Goal: Information Seeking & Learning: Learn about a topic

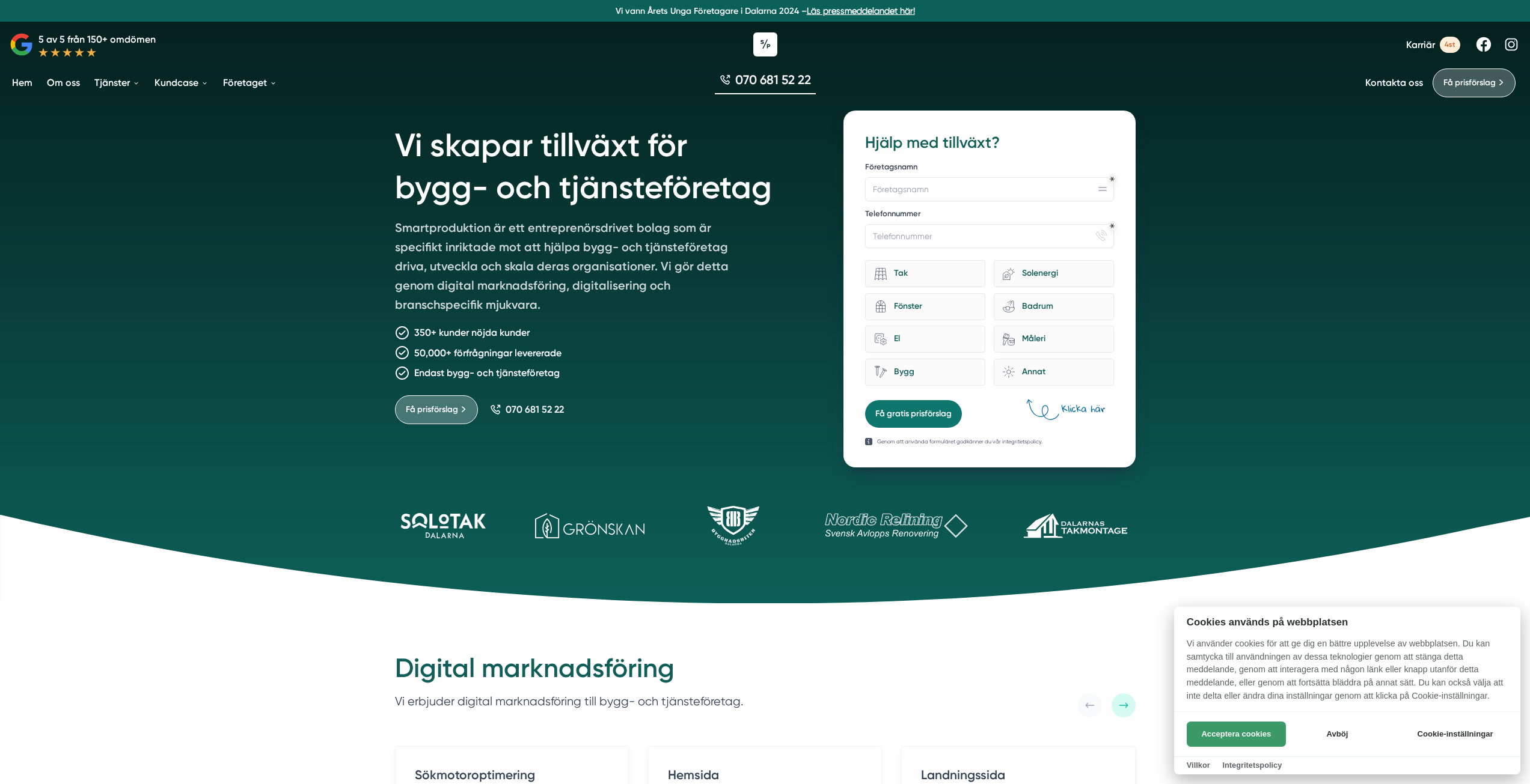
click at [1228, 736] on button "Acceptera cookies" at bounding box center [1236, 734] width 99 height 25
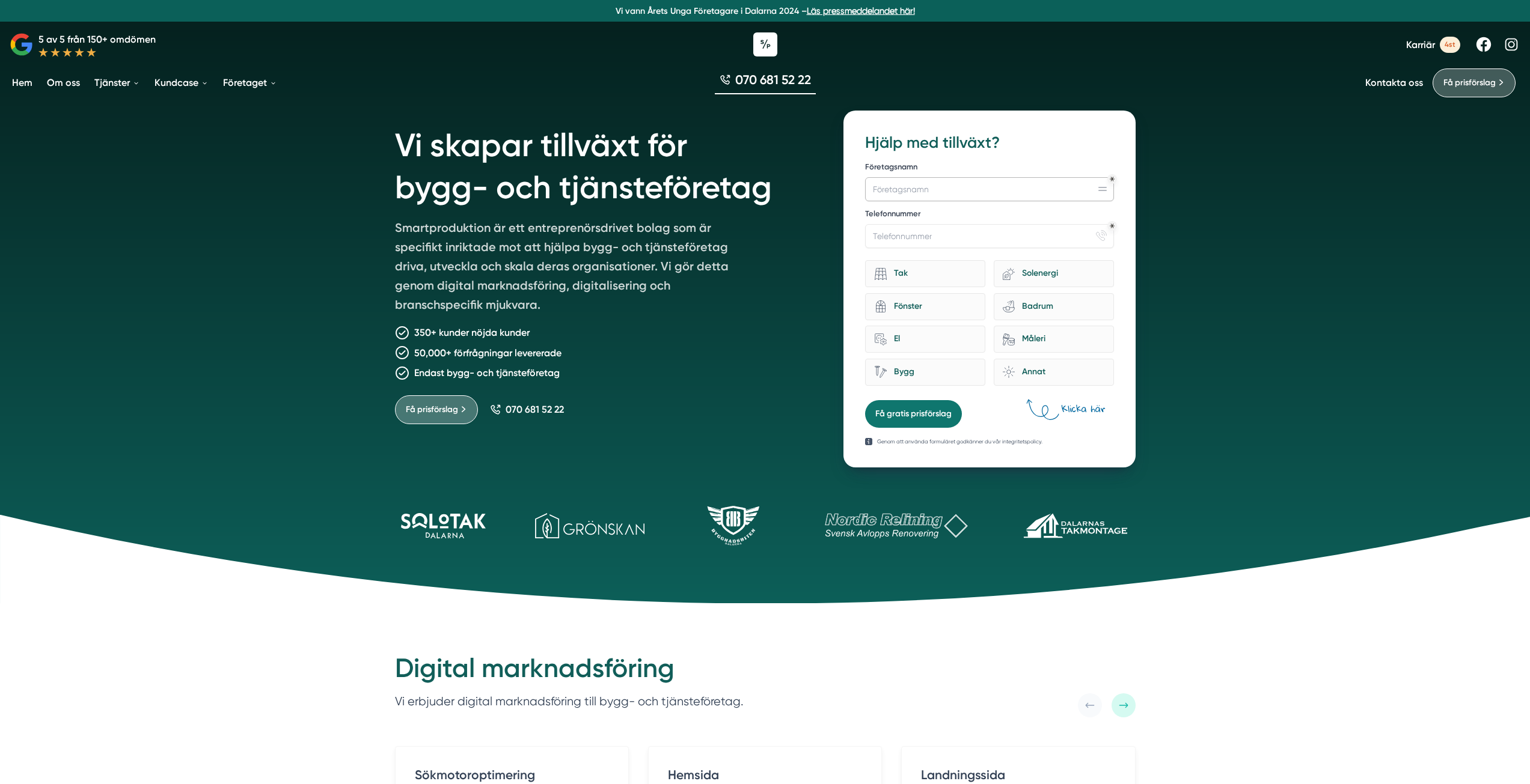
click at [896, 192] on input "Företagsnamn" at bounding box center [989, 189] width 248 height 24
click at [923, 376] on div "Bygg" at bounding box center [931, 372] width 89 height 16
click at [0, 0] on input "Bygg" at bounding box center [0, 0] width 0 height 0
click at [923, 418] on button "Få gratis prisförslag" at bounding box center [913, 414] width 97 height 28
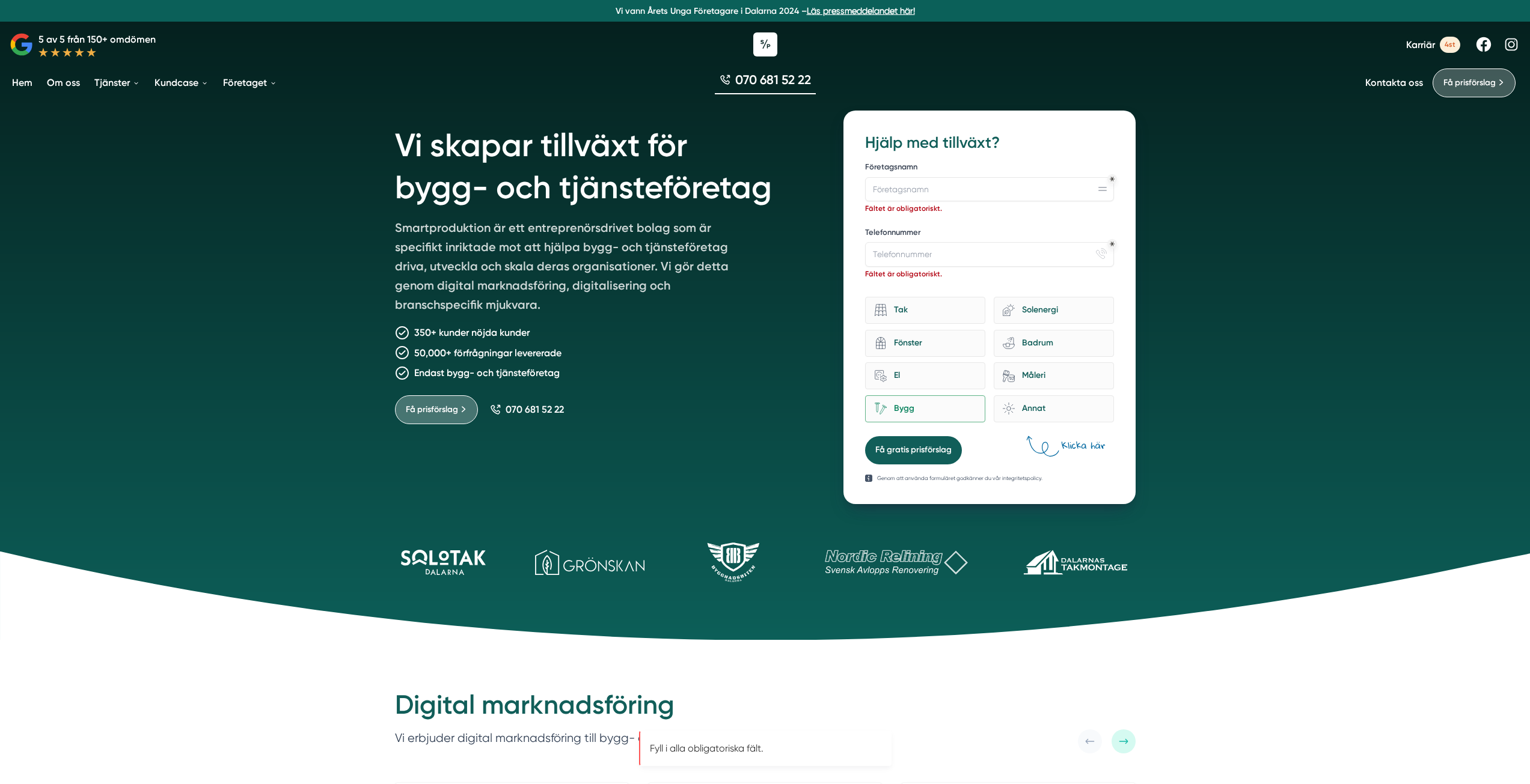
scroll to position [110, 0]
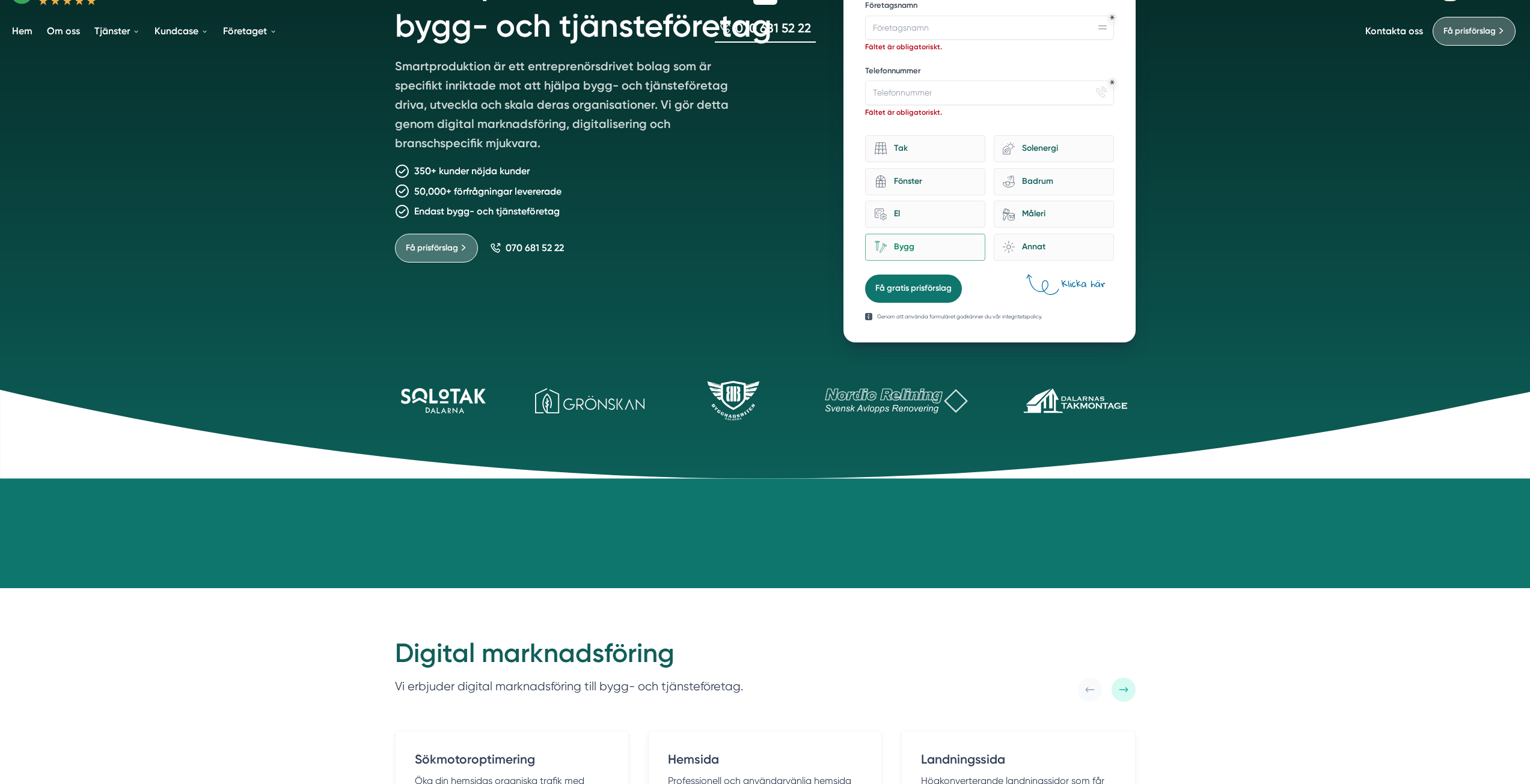
click at [904, 28] on div "070 681 52 22" at bounding box center [765, 30] width 1530 height 40
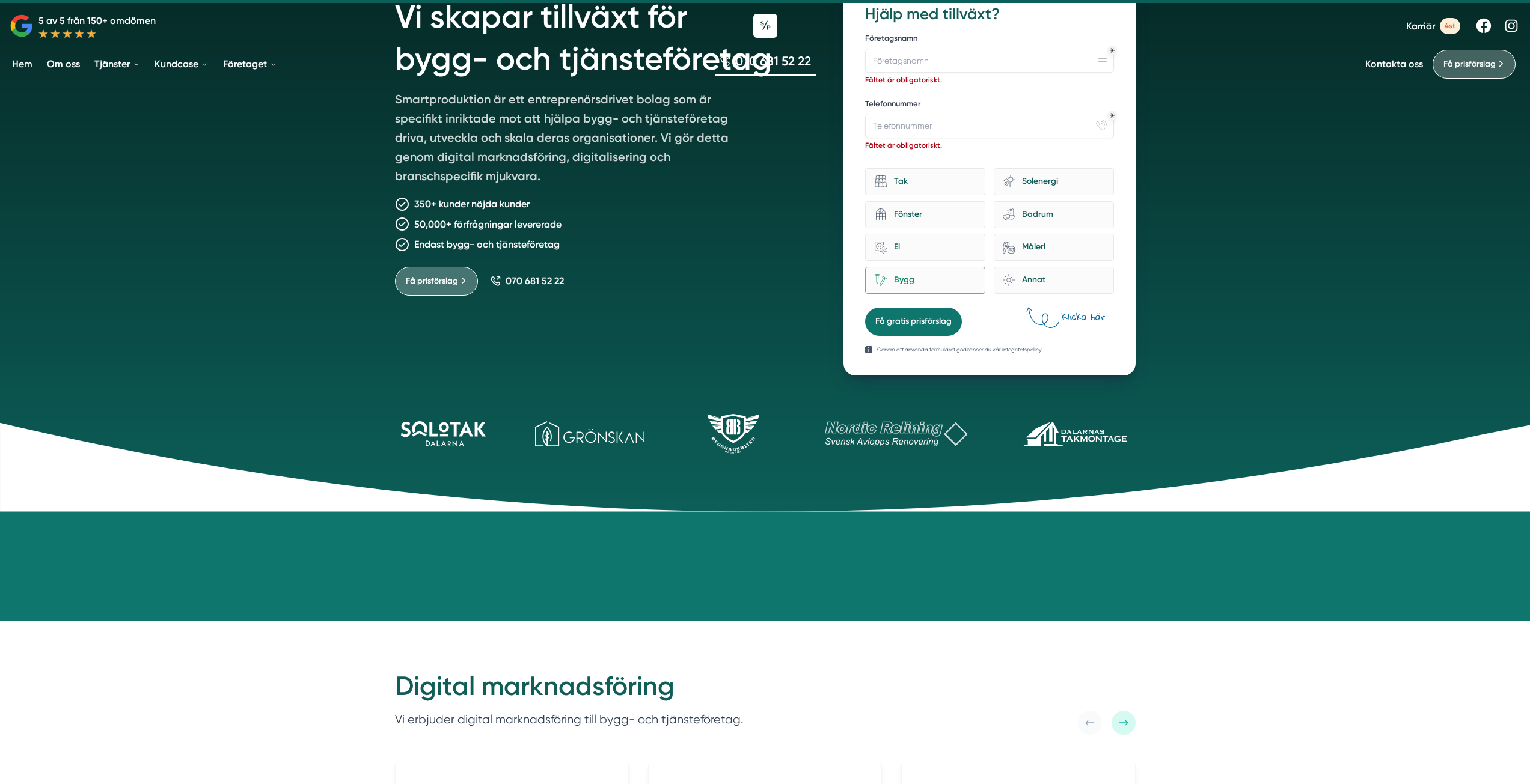
scroll to position [0, 0]
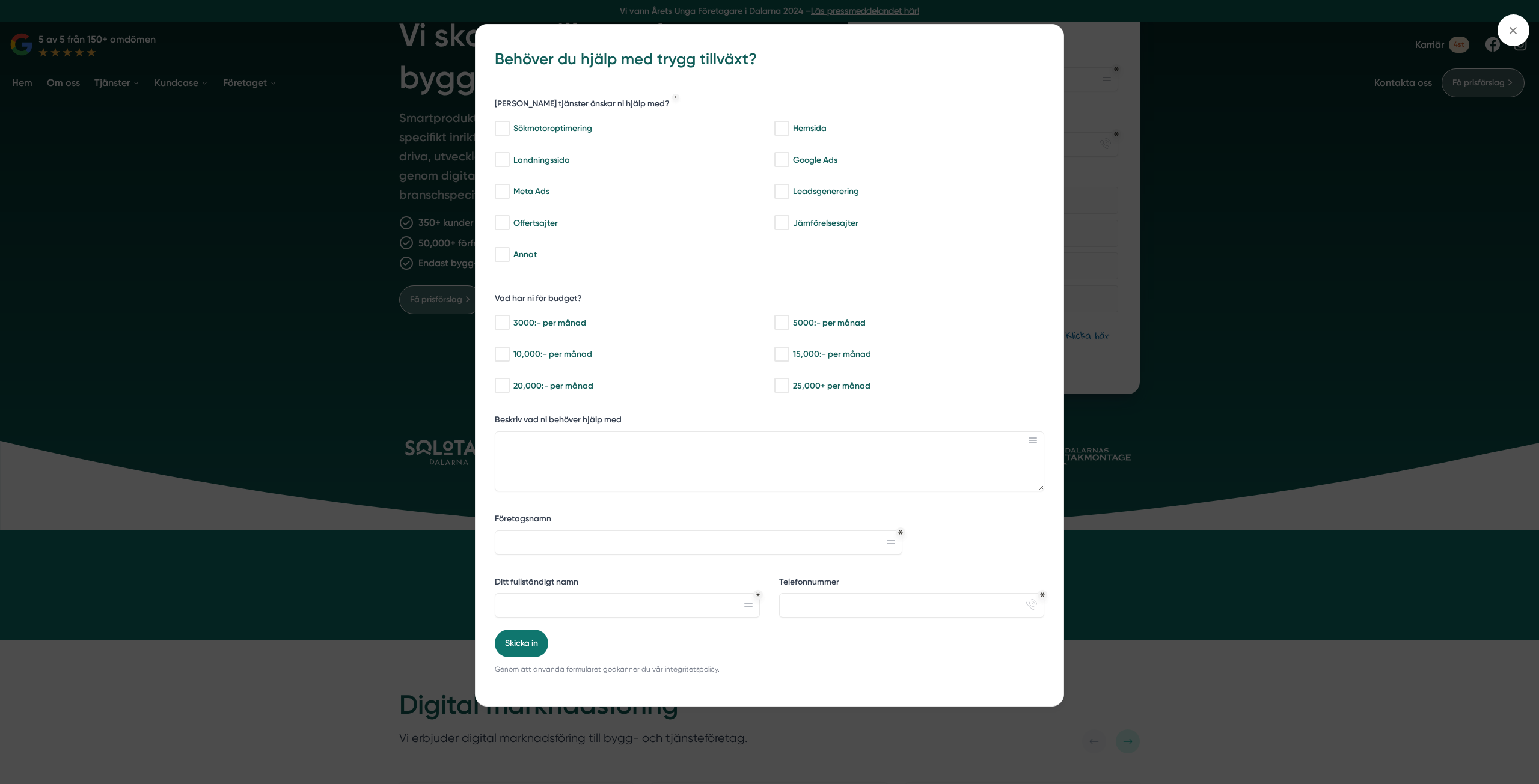
click at [384, 497] on div "bbc9b822-b2c6-488a-ab3e-9a2d59e49c7c Behöver du hjälp med trygg tillväxt? Vilka…" at bounding box center [770, 392] width 1539 height 784
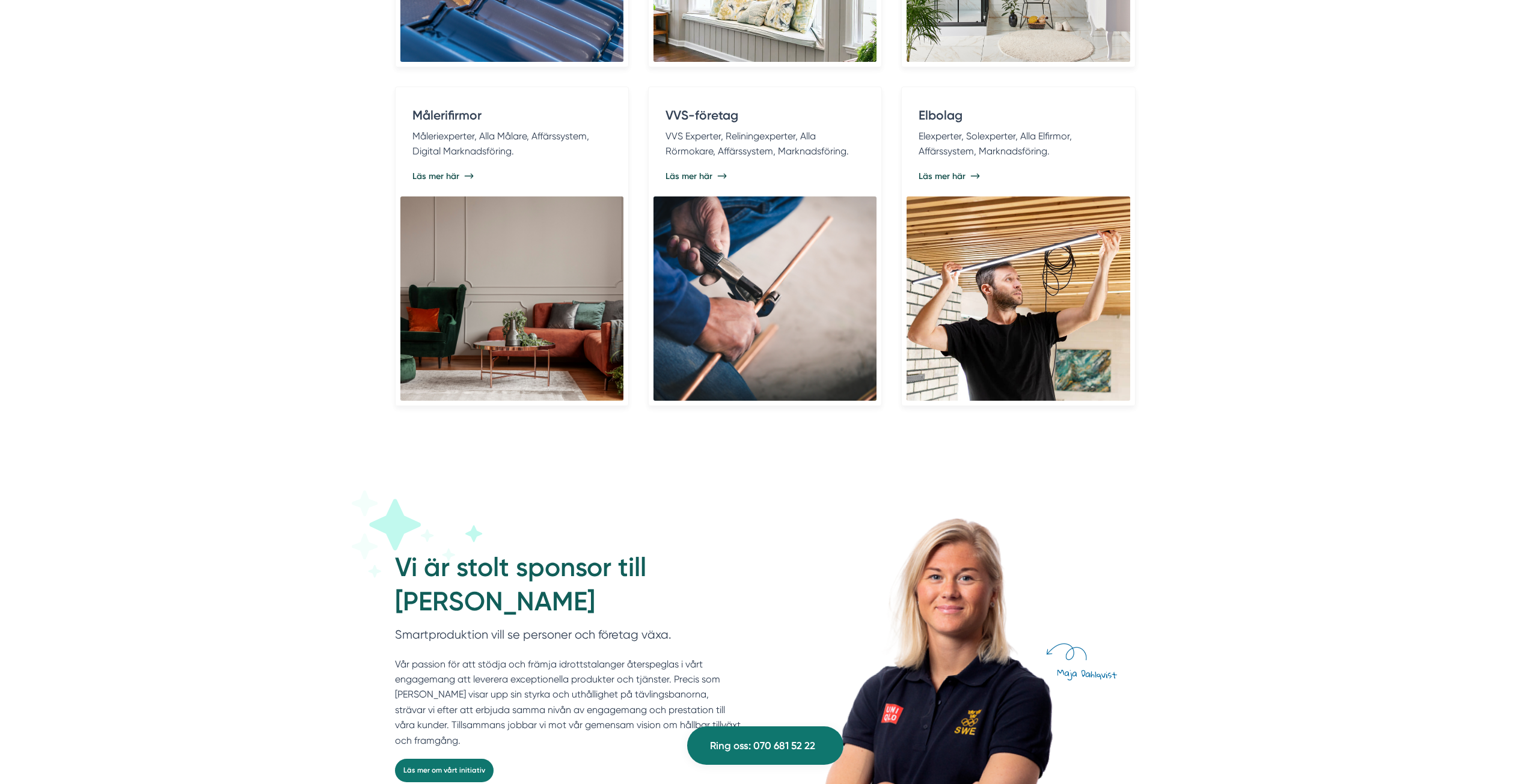
scroll to position [2904, 0]
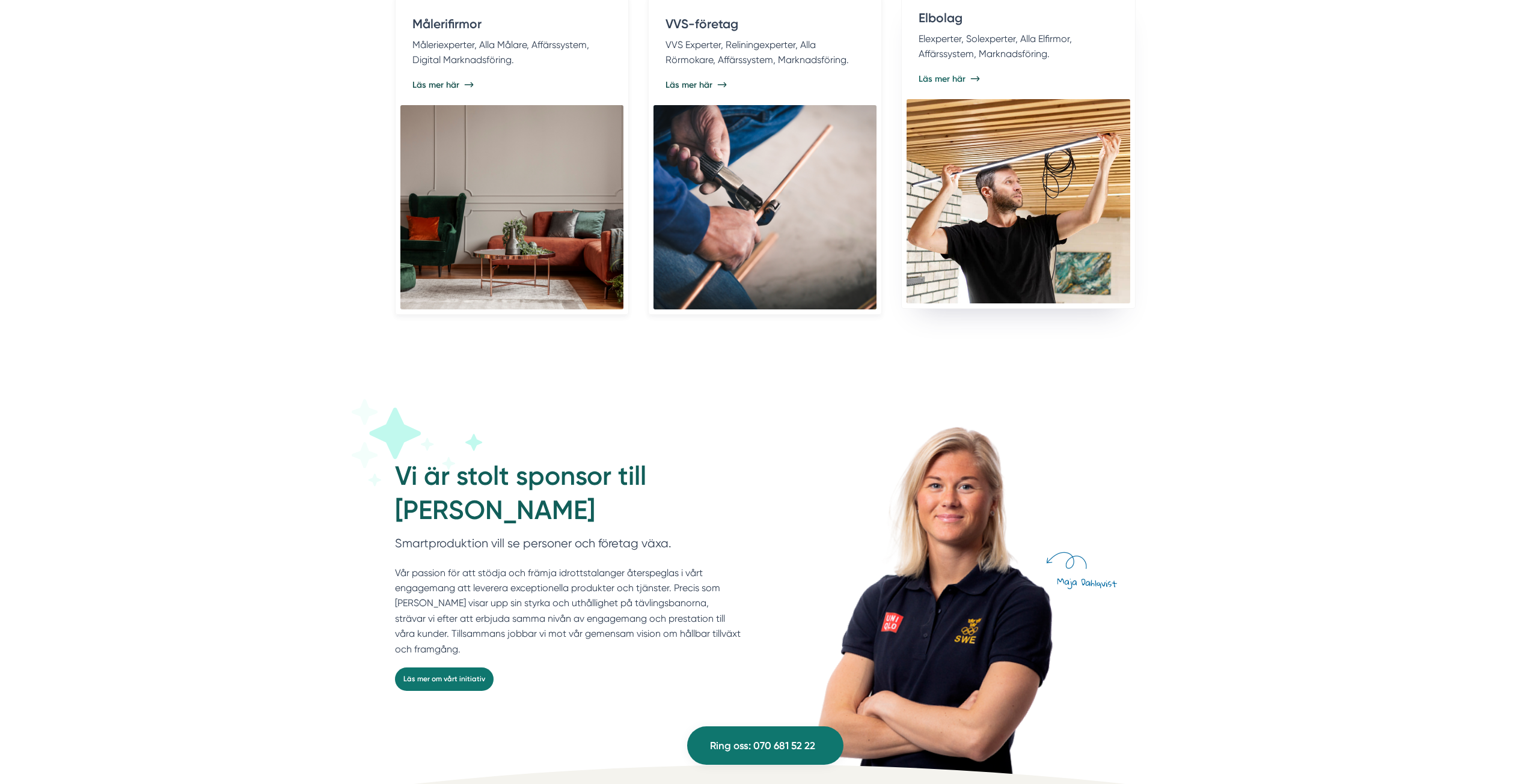
click at [953, 81] on span "Läs mer här" at bounding box center [942, 79] width 47 height 12
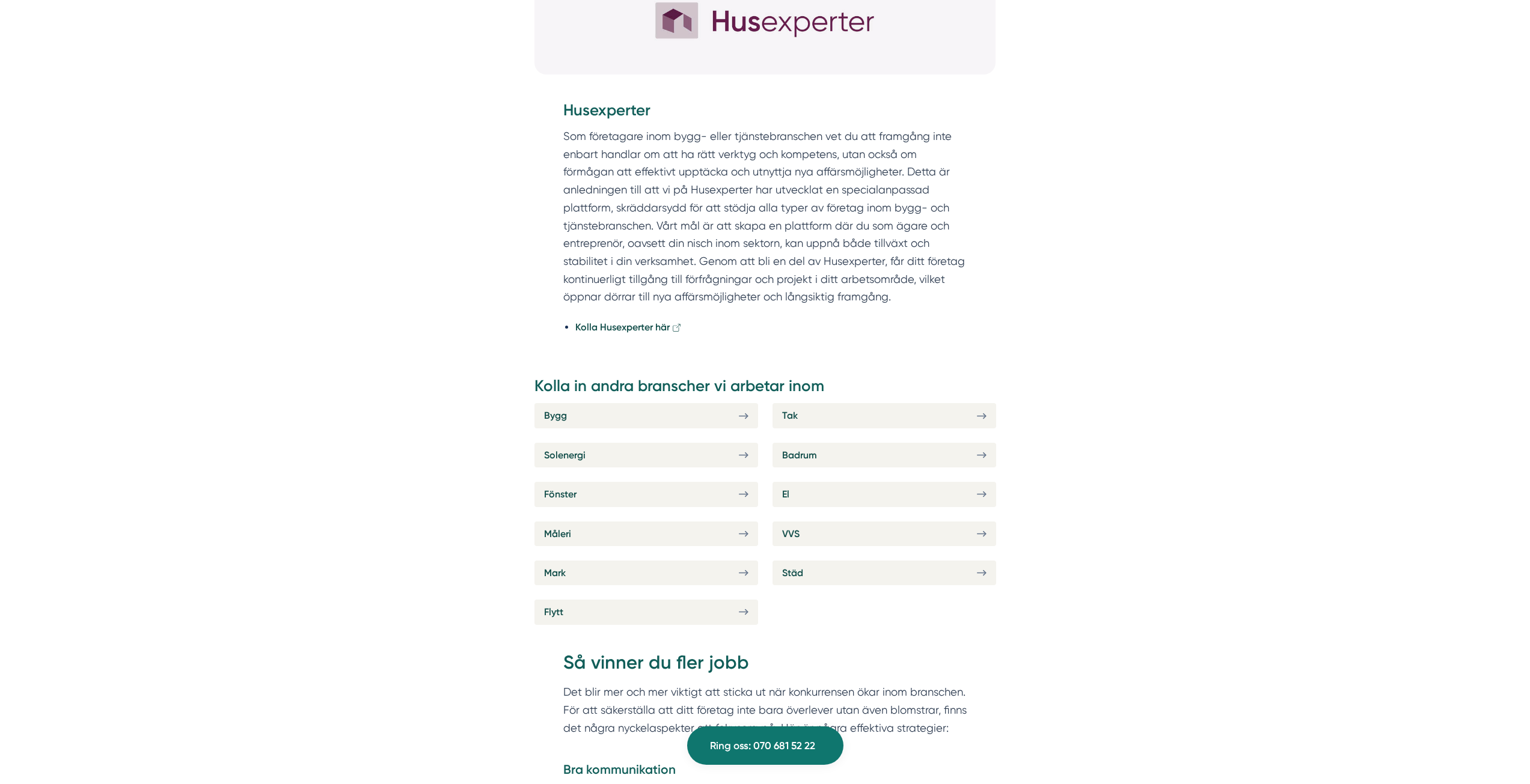
scroll to position [6109, 0]
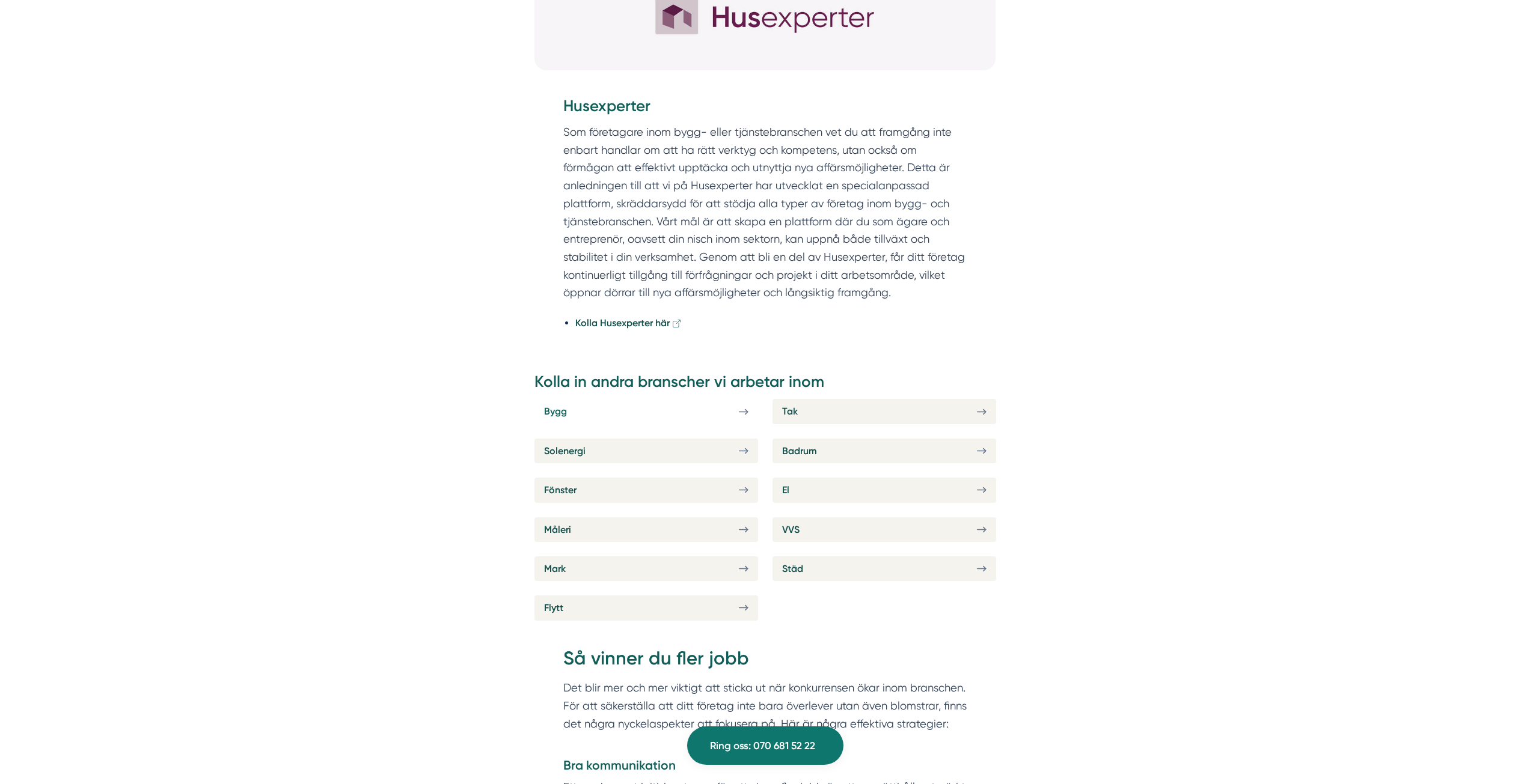
click at [635, 399] on link "Bygg" at bounding box center [646, 411] width 224 height 24
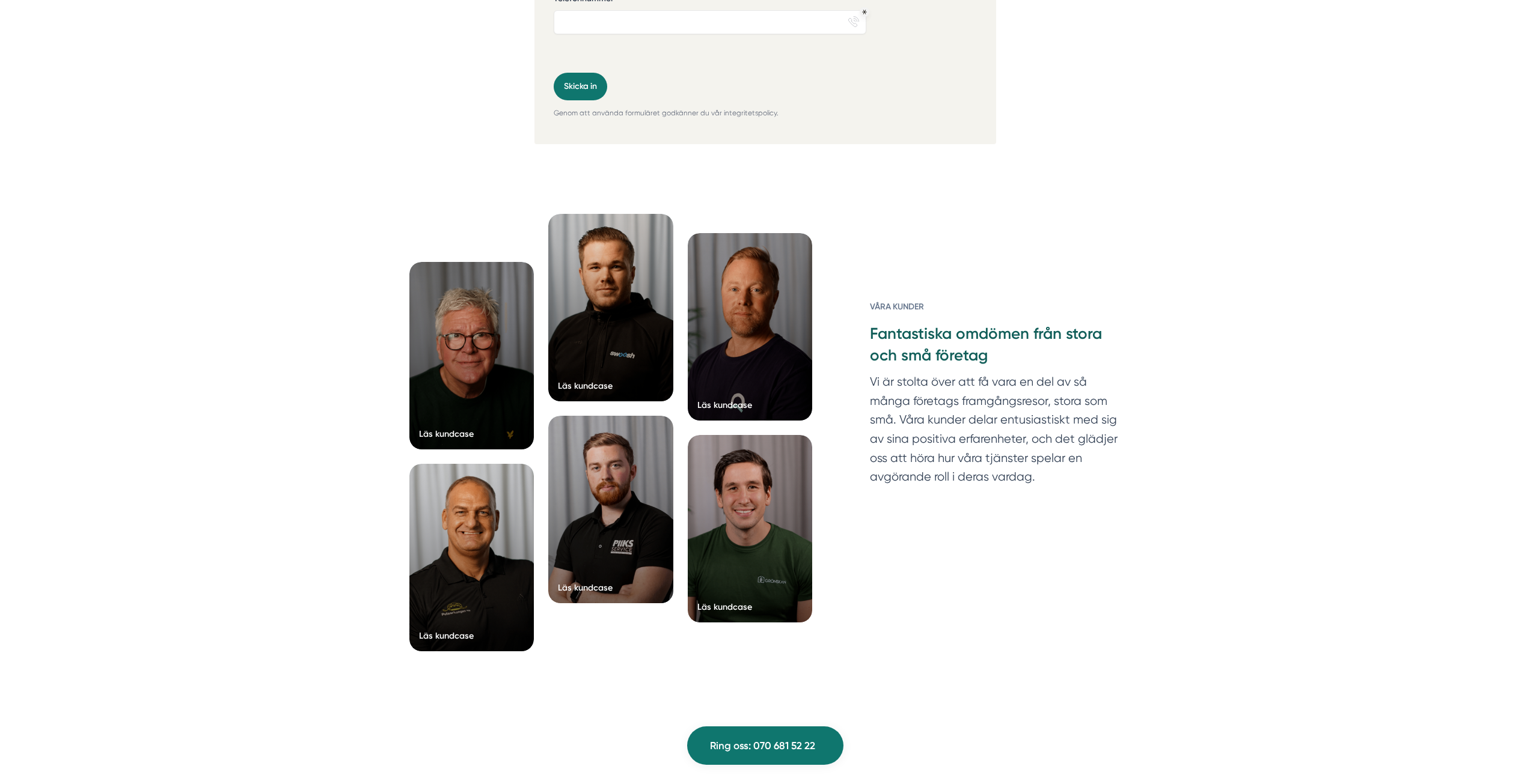
scroll to position [8912, 0]
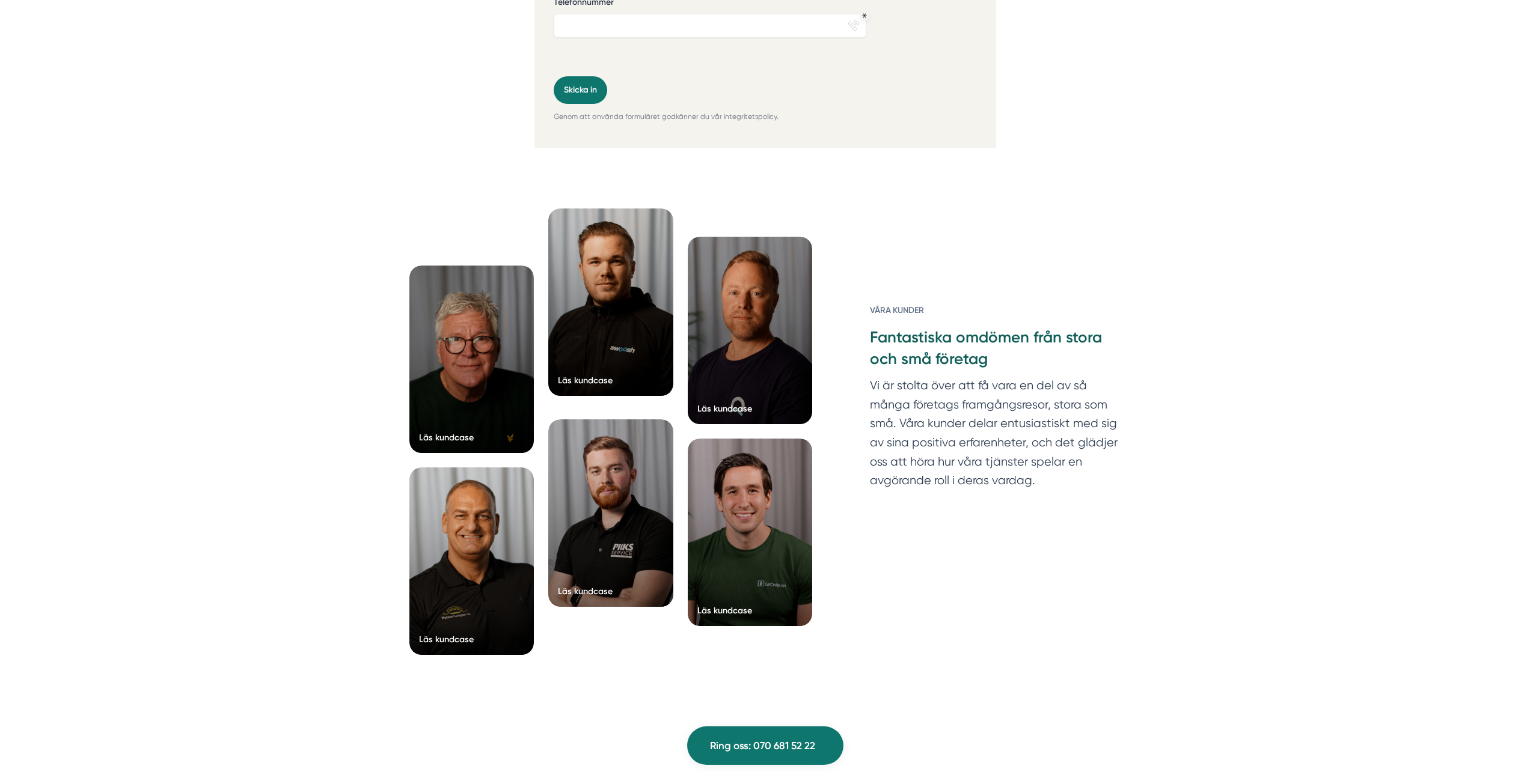
click at [641, 365] on div at bounding box center [611, 302] width 125 height 188
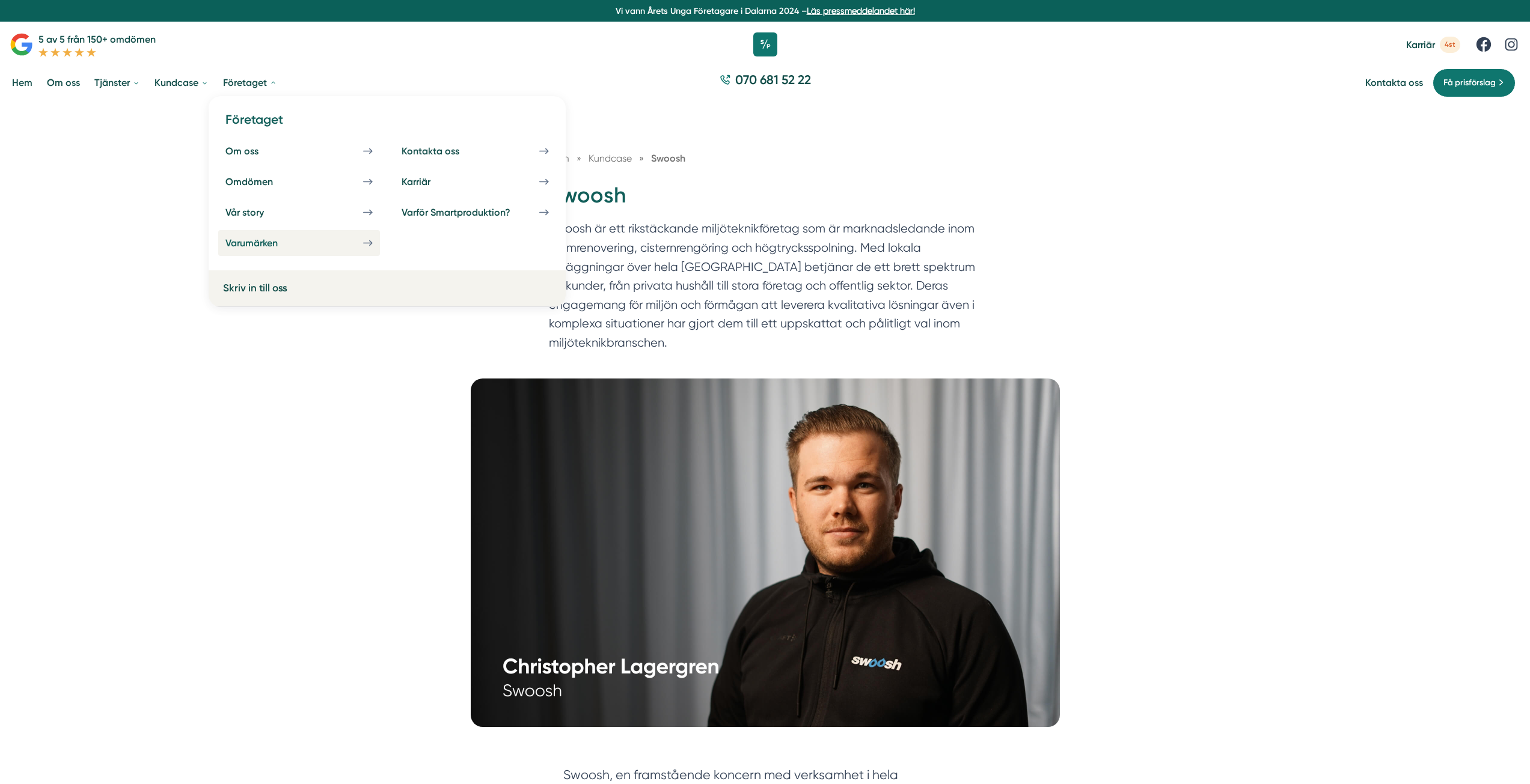
click at [262, 245] on div "Varumärken" at bounding box center [266, 243] width 81 height 12
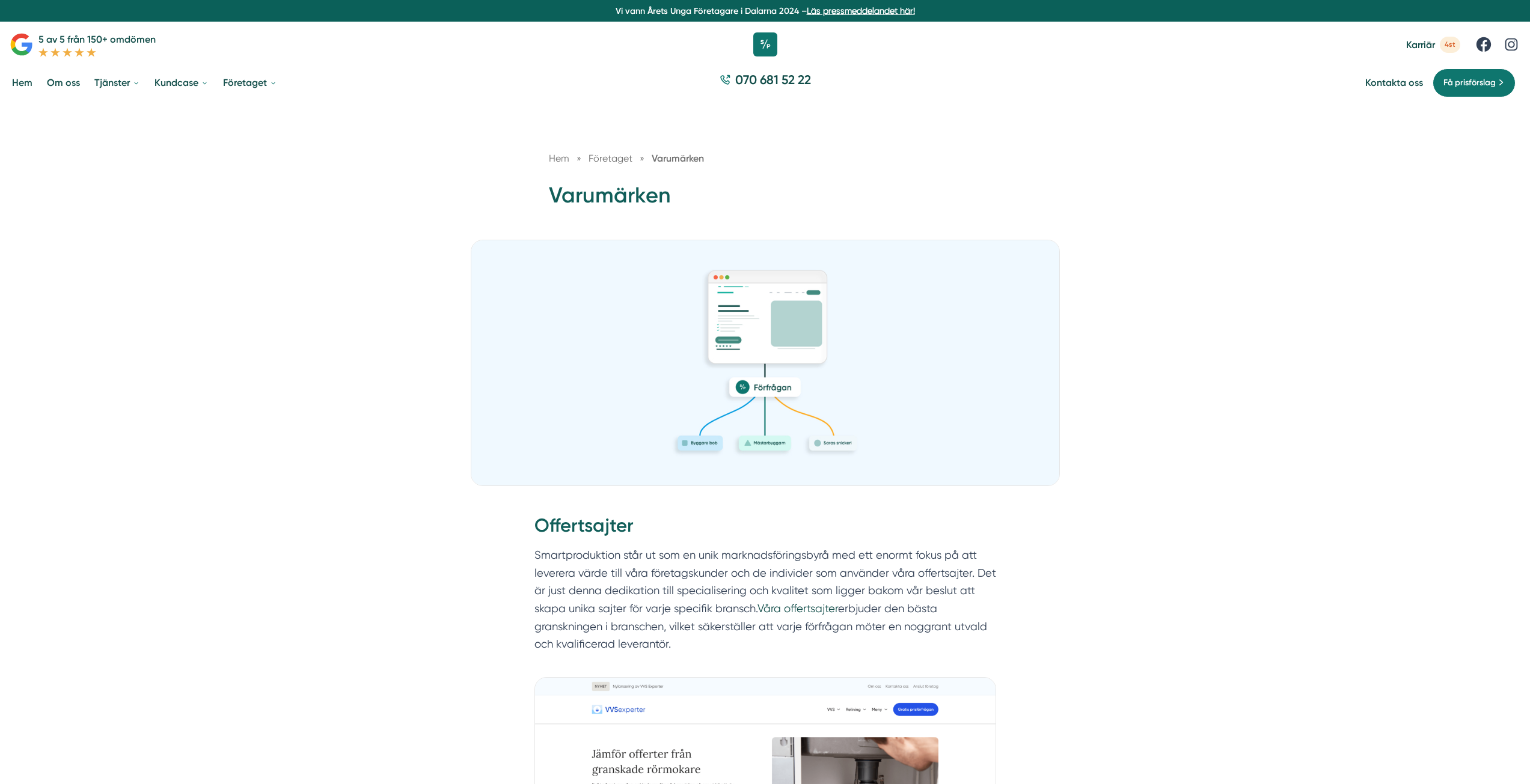
click at [23, 79] on link "Hem" at bounding box center [22, 82] width 25 height 30
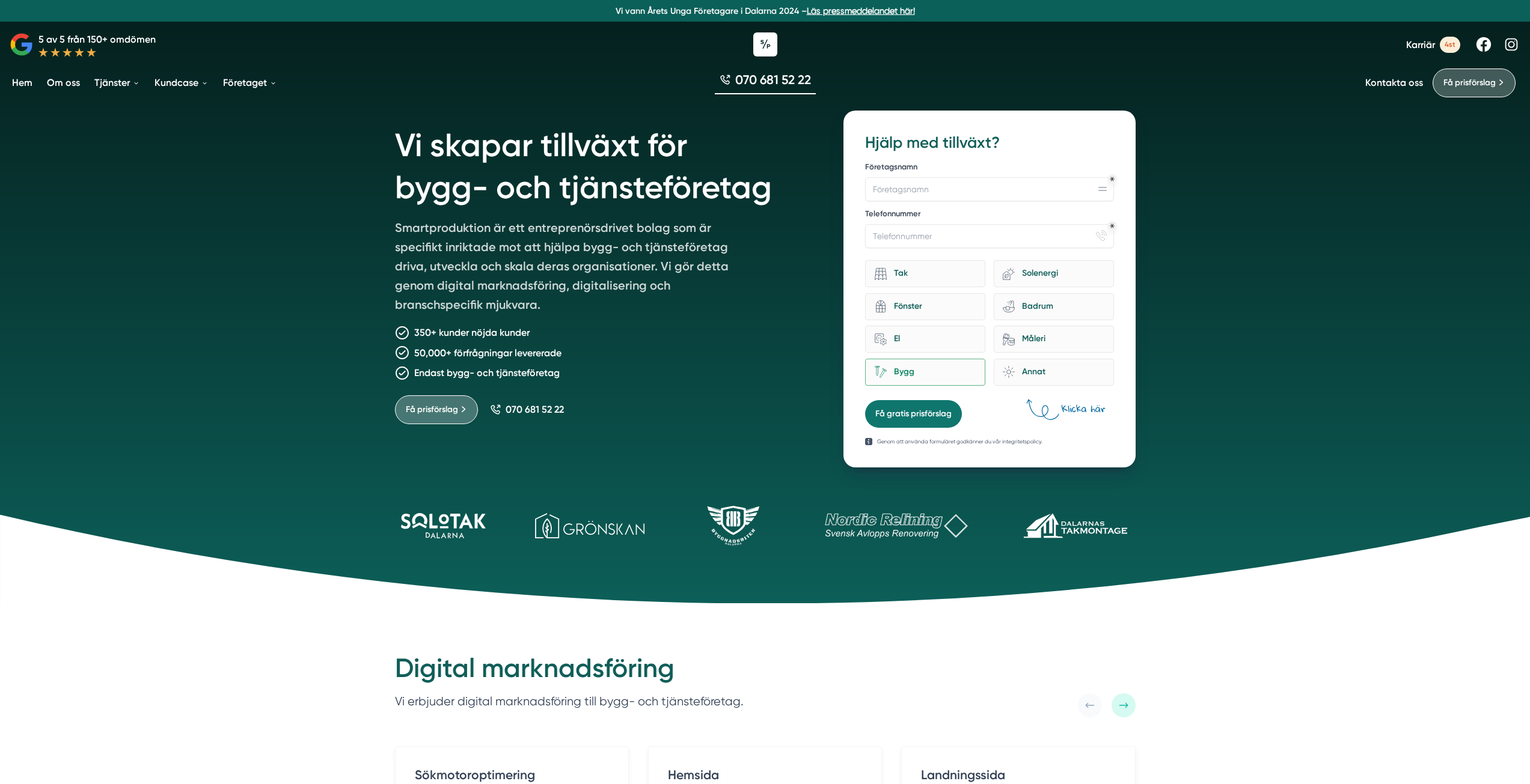
click at [72, 85] on link "Om oss" at bounding box center [64, 82] width 38 height 30
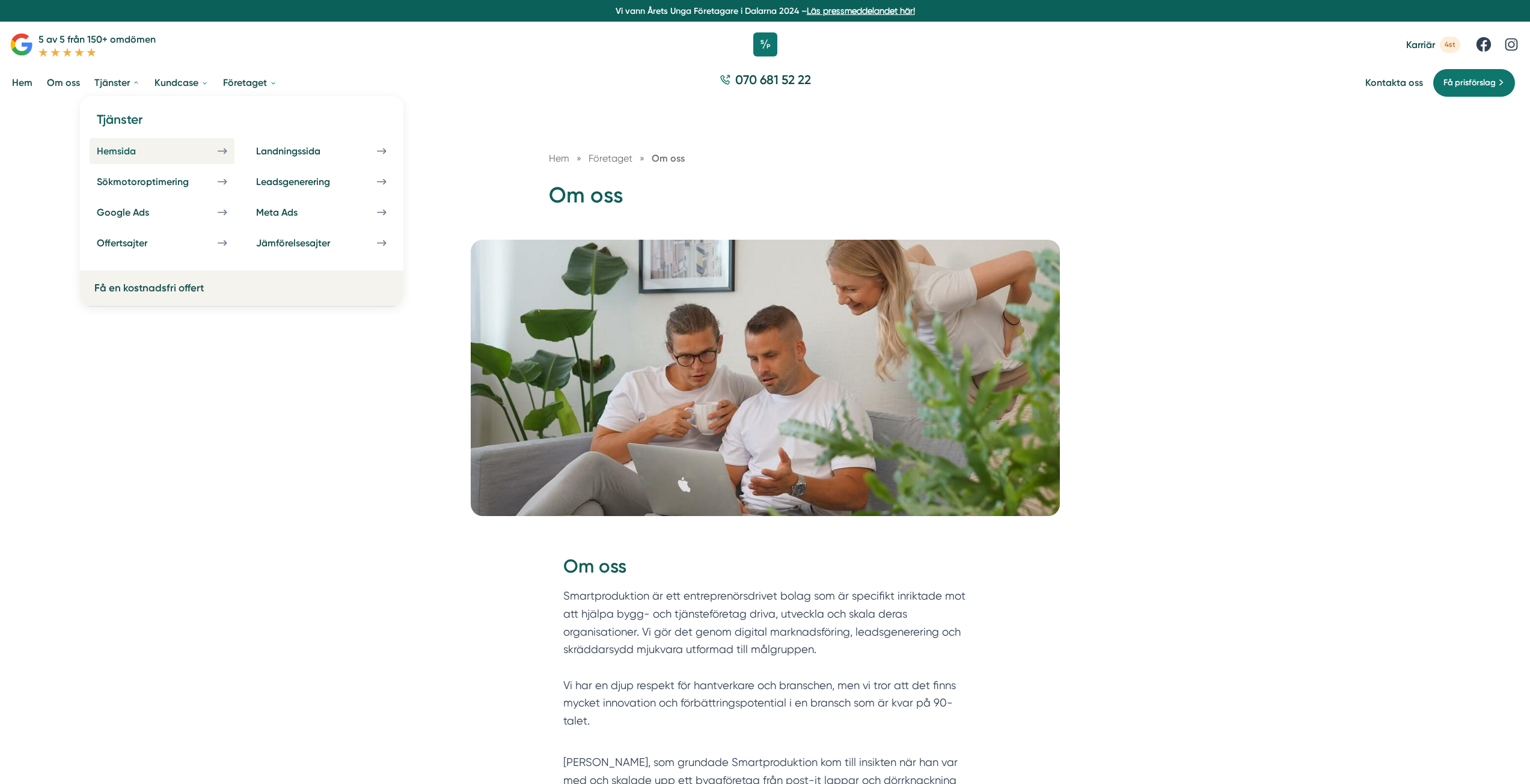
click at [130, 157] on div "Hemsida" at bounding box center [131, 151] width 68 height 12
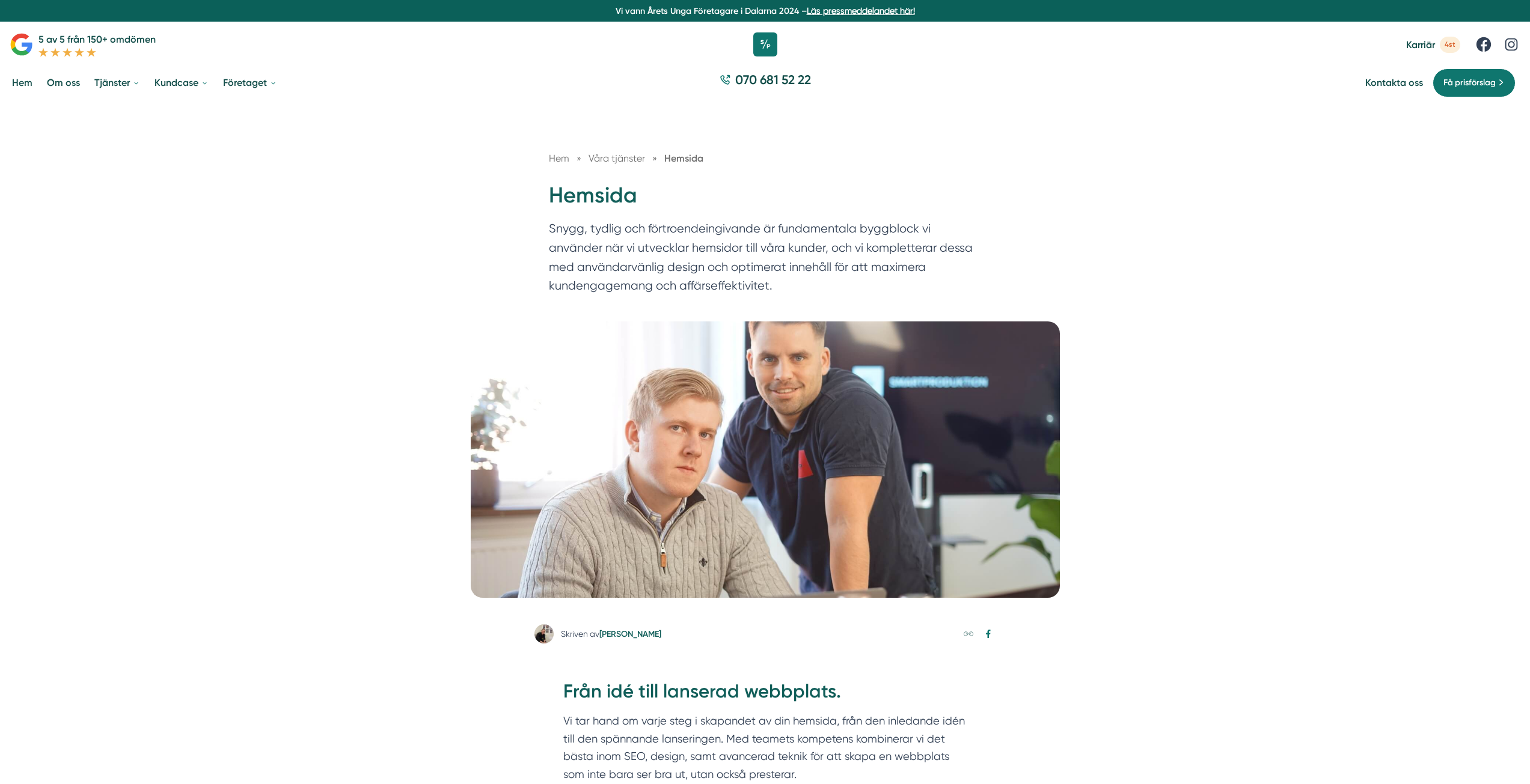
click at [1420, 45] on span "Karriär" at bounding box center [1420, 45] width 29 height 12
